Goal: Find specific page/section: Find specific page/section

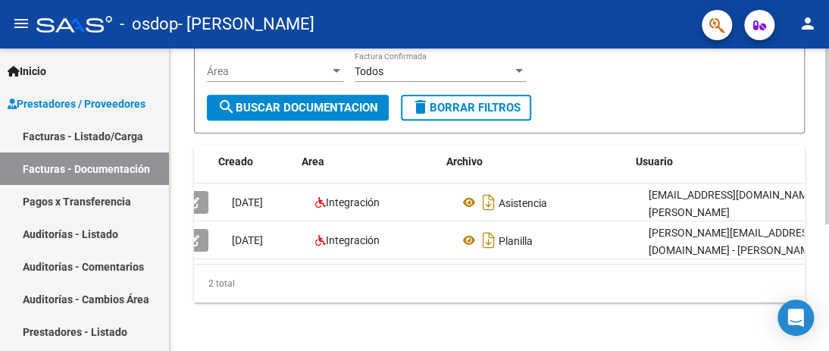
scroll to position [0, 224]
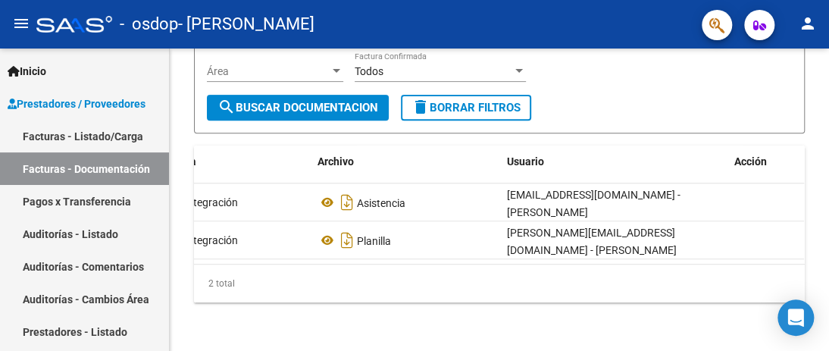
click at [85, 201] on link "Pagos x Transferencia" at bounding box center [84, 201] width 169 height 33
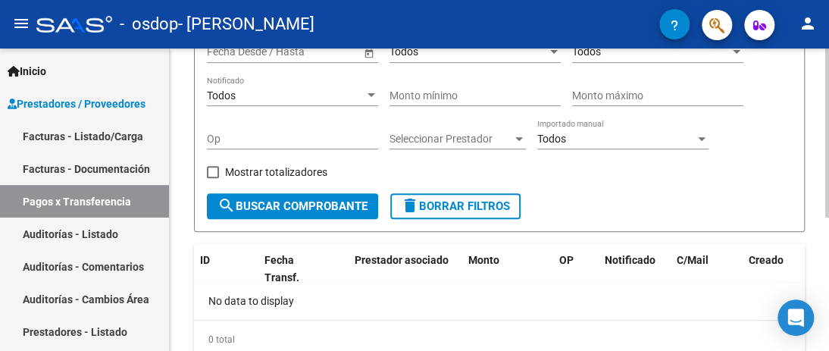
scroll to position [161, 0]
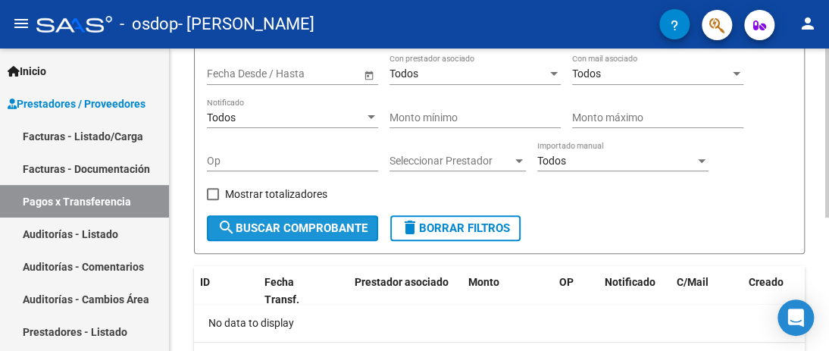
click at [347, 227] on span "search Buscar Comprobante" at bounding box center [292, 228] width 150 height 14
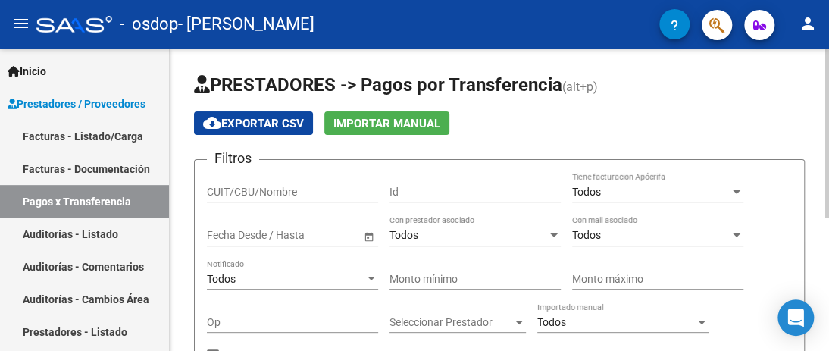
scroll to position [237, 0]
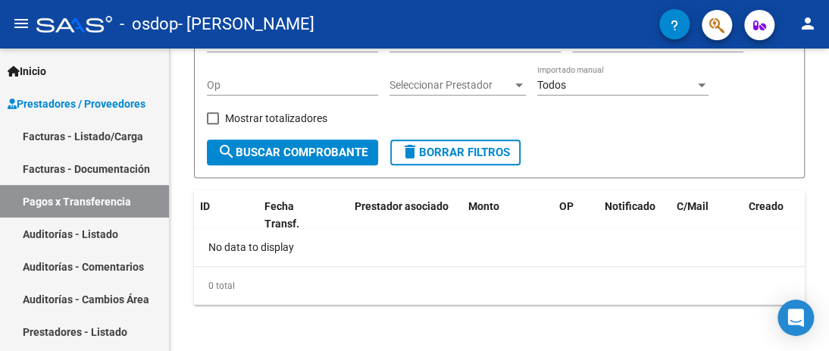
click at [55, 230] on link "Auditorías - Listado" at bounding box center [84, 233] width 169 height 33
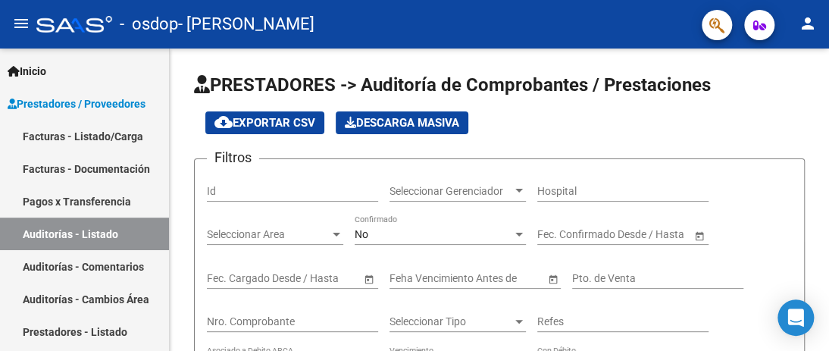
click at [56, 139] on link "Facturas - Listado/Carga" at bounding box center [84, 136] width 169 height 33
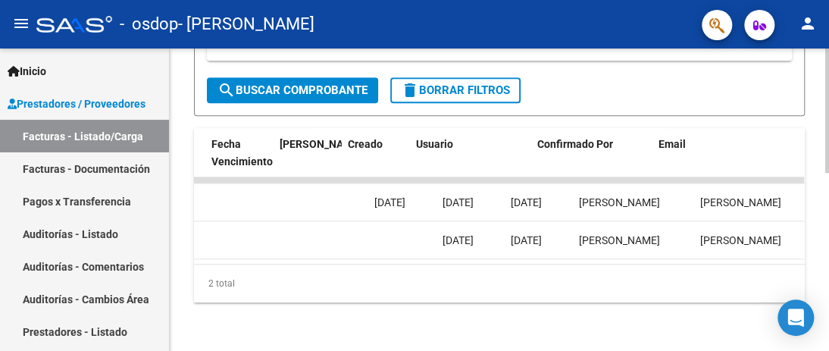
scroll to position [0, 2584]
